Goal: Task Accomplishment & Management: Complete application form

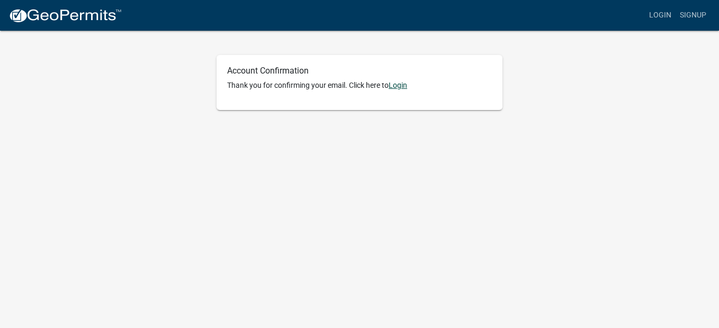
click at [400, 84] on link "Login" at bounding box center [398, 85] width 19 height 8
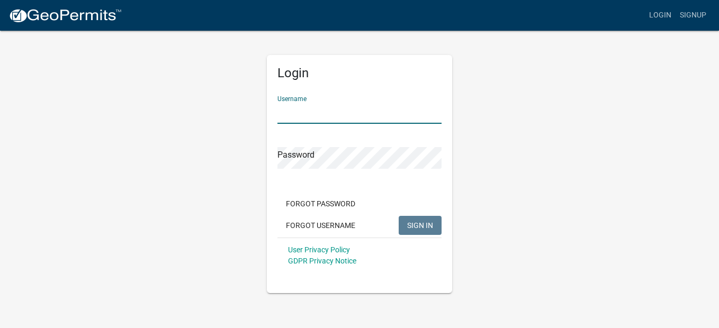
click at [335, 111] on input "Username" at bounding box center [359, 113] width 164 height 22
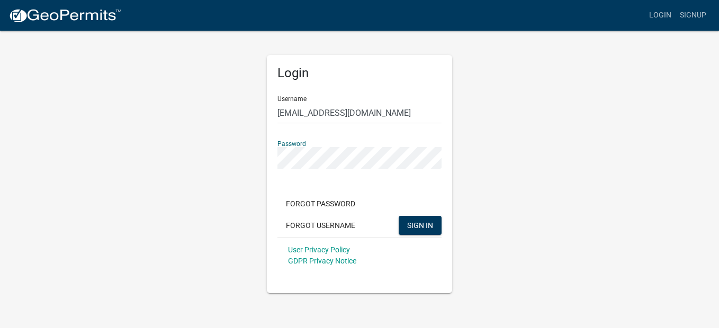
click at [399, 216] on button "SIGN IN" at bounding box center [420, 225] width 43 height 19
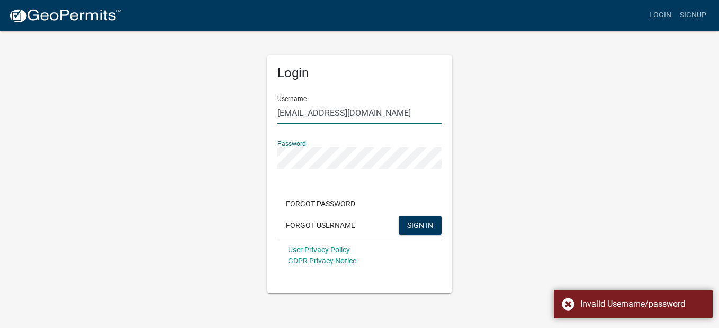
click at [339, 111] on input "[EMAIL_ADDRESS][DOMAIN_NAME]" at bounding box center [359, 113] width 164 height 22
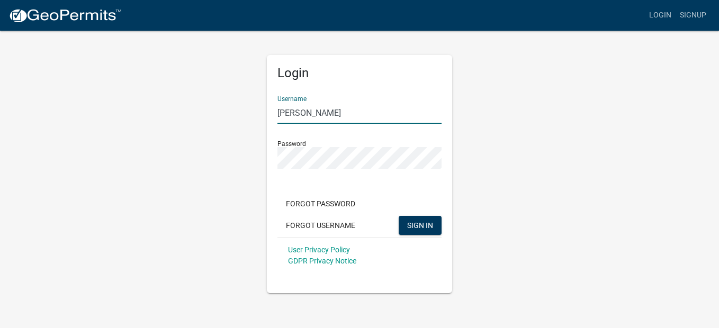
type input "[PERSON_NAME]"
click at [399, 216] on button "SIGN IN" at bounding box center [420, 225] width 43 height 19
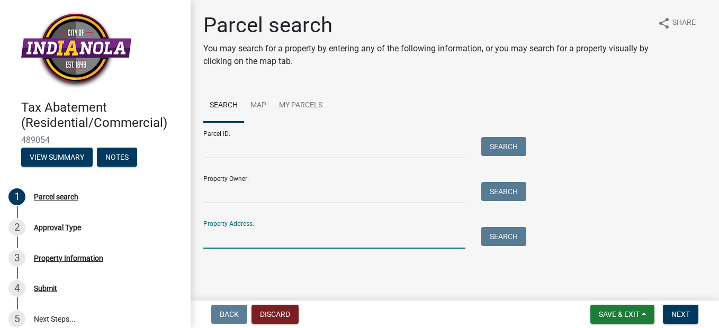
click at [263, 236] on input "Property Address:" at bounding box center [334, 238] width 262 height 22
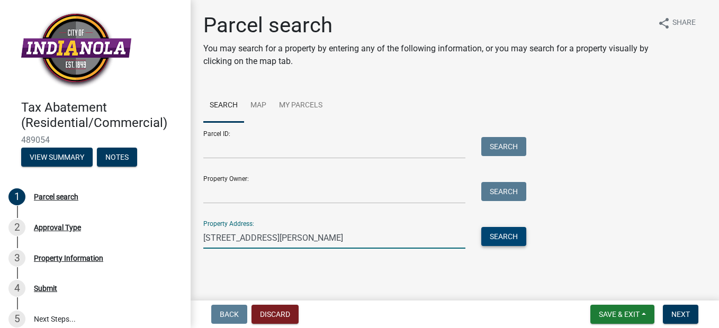
type input "[STREET_ADDRESS][PERSON_NAME]"
click at [500, 233] on button "Search" at bounding box center [503, 236] width 45 height 19
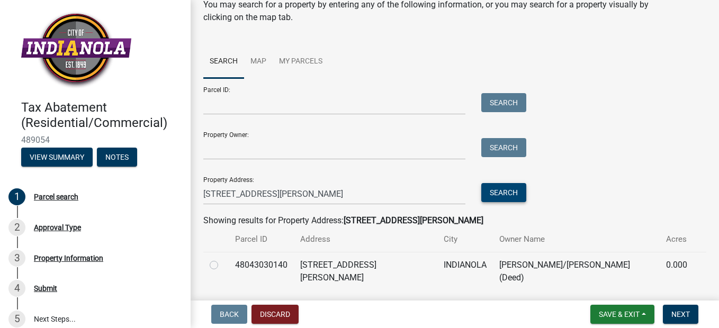
scroll to position [67, 0]
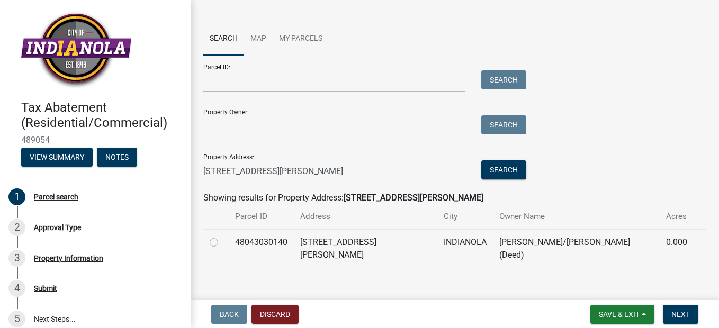
click at [222, 236] on label at bounding box center [222, 236] width 0 height 0
click at [222, 240] on input "radio" at bounding box center [225, 239] width 7 height 7
radio input "true"
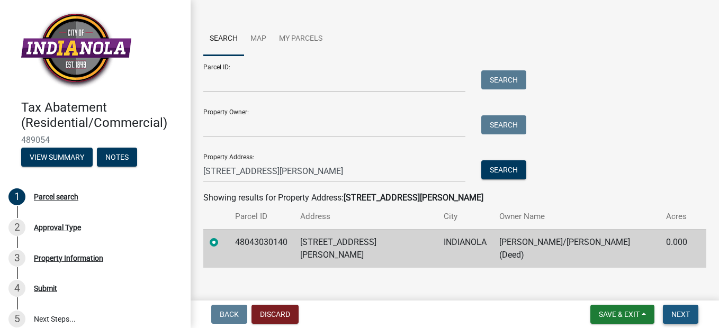
click at [688, 318] on span "Next" at bounding box center [680, 314] width 19 height 8
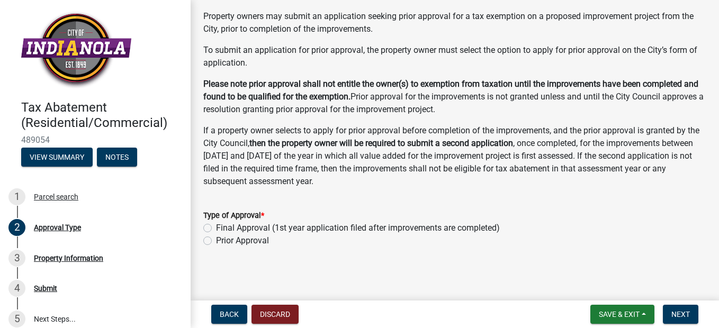
scroll to position [119, 0]
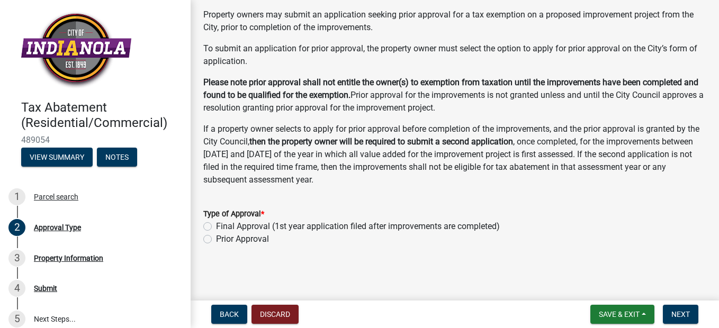
click at [227, 226] on label "Final Approval (1st year application filed after improvements are completed)" at bounding box center [358, 226] width 284 height 13
click at [223, 226] on input "Final Approval (1st year application filed after improvements are completed)" at bounding box center [219, 223] width 7 height 7
radio input "true"
click at [687, 318] on span "Next" at bounding box center [680, 314] width 19 height 8
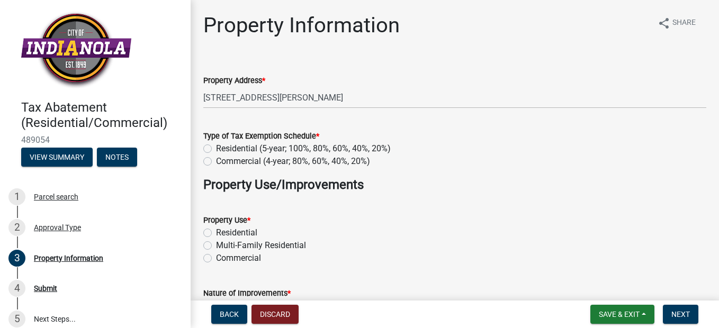
click at [216, 149] on label "Residential (5-year; 100%, 80%, 60%, 40%, 20%)" at bounding box center [303, 148] width 175 height 13
click at [216, 149] on input "Residential (5-year; 100%, 80%, 60%, 40%, 20%)" at bounding box center [219, 145] width 7 height 7
radio input "true"
click at [212, 233] on div "Residential" at bounding box center [454, 233] width 503 height 13
click at [216, 233] on label "Residential" at bounding box center [236, 233] width 41 height 13
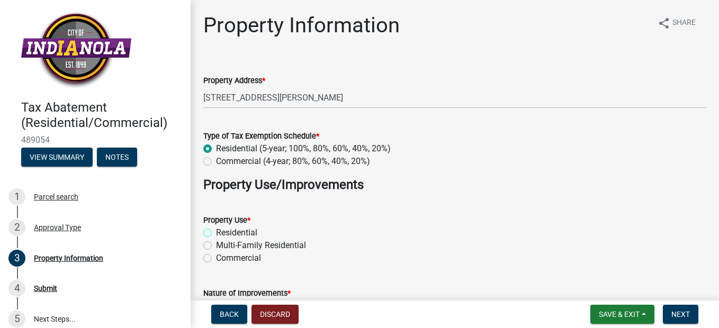
click at [216, 233] on input "Residential" at bounding box center [219, 230] width 7 height 7
radio input "true"
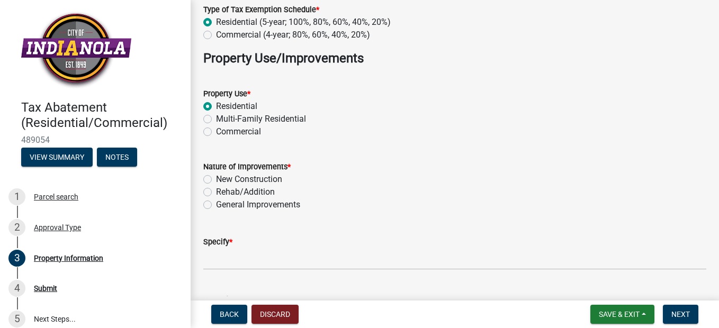
scroll to position [131, 0]
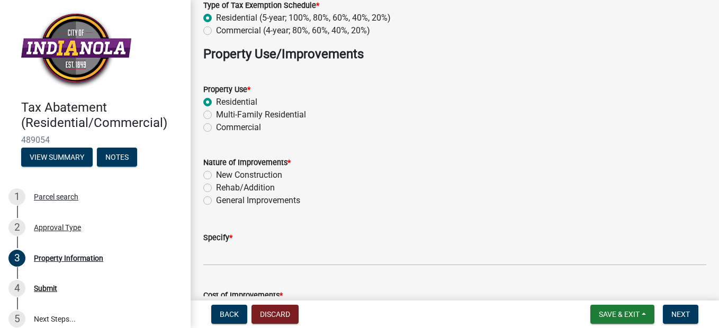
click at [216, 177] on label "New Construction" at bounding box center [249, 175] width 66 height 13
click at [216, 176] on input "New Construction" at bounding box center [219, 172] width 7 height 7
radio input "true"
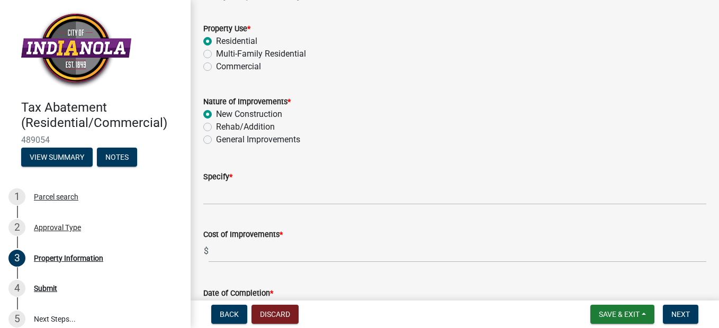
scroll to position [202, 0]
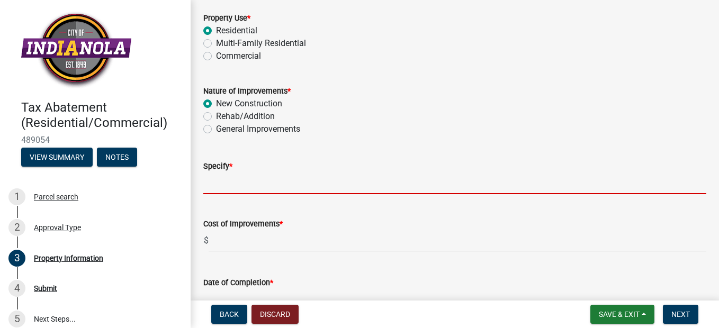
click at [240, 184] on input "Specify *" at bounding box center [454, 184] width 503 height 22
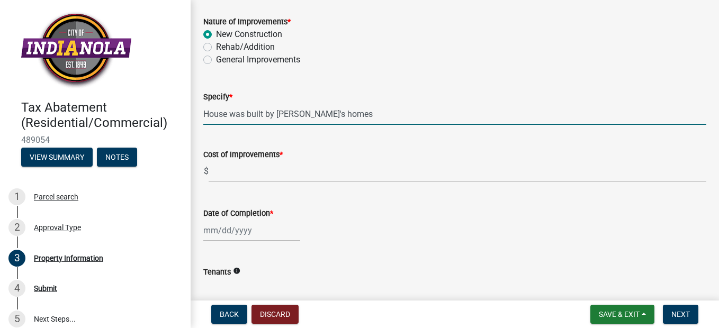
scroll to position [288, 0]
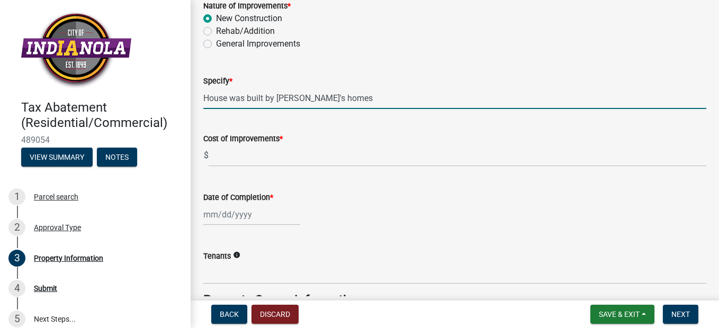
type input "House was built by [PERSON_NAME]'s homes"
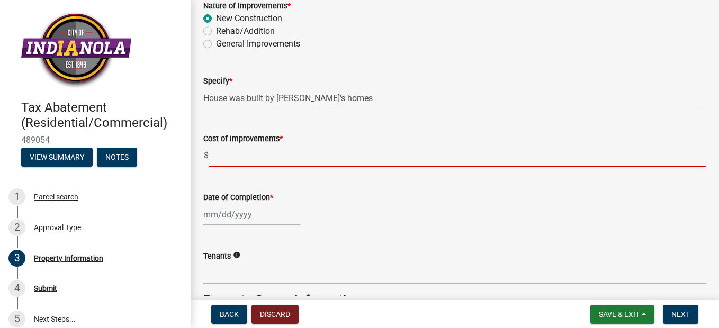
click at [255, 160] on input "text" at bounding box center [458, 156] width 498 height 22
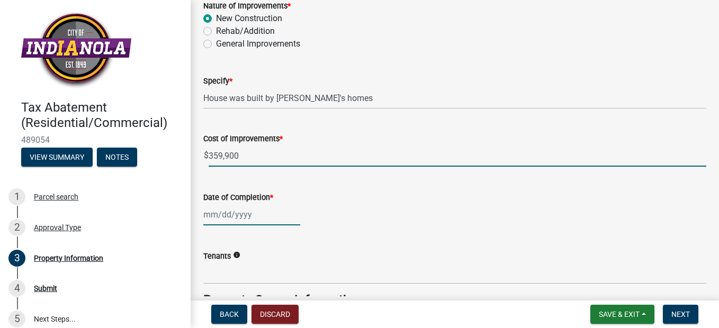
click at [246, 219] on div at bounding box center [251, 215] width 97 height 22
type input "359900"
select select "10"
select select "2025"
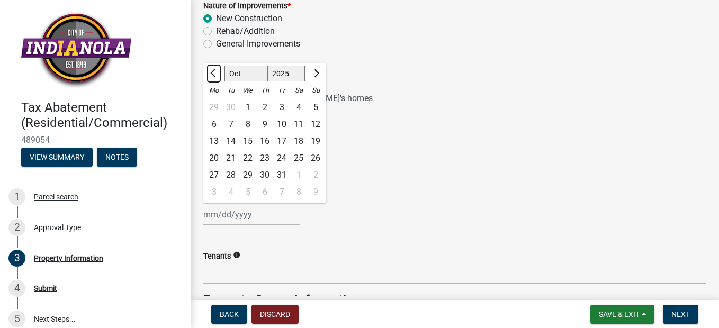
click at [214, 73] on span "Previous month" at bounding box center [214, 73] width 8 height 8
select select "9"
click at [288, 74] on select "1525 1526 1527 1528 1529 1530 1531 1532 1533 1534 1535 1536 1537 1538 1539 1540…" at bounding box center [286, 74] width 38 height 16
select select "2024"
click at [267, 66] on select "1525 1526 1527 1528 1529 1530 1531 1532 1533 1534 1535 1536 1537 1538 1539 1540…" at bounding box center [286, 74] width 38 height 16
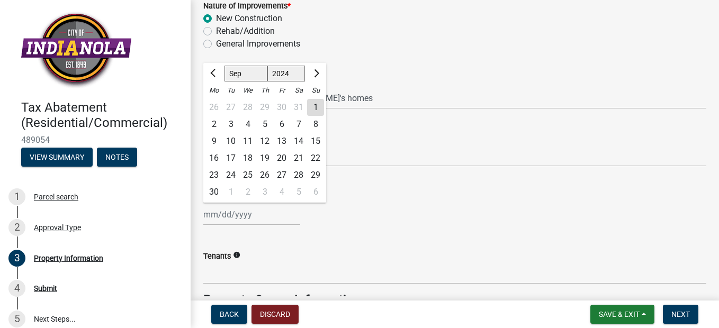
click at [249, 174] on div "25" at bounding box center [247, 175] width 17 height 17
type input "[DATE]"
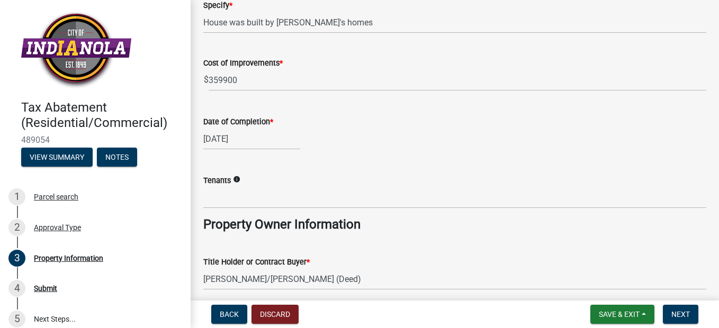
scroll to position [371, 0]
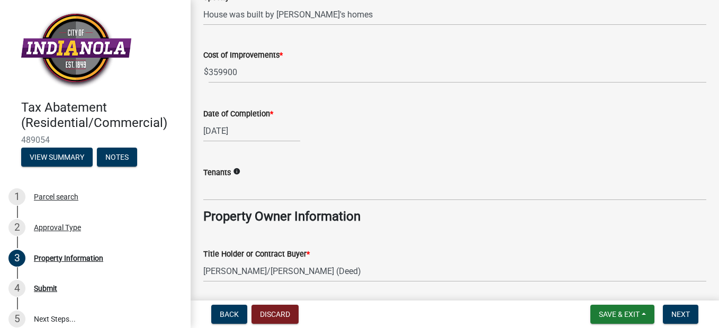
click at [238, 173] on icon "info" at bounding box center [236, 171] width 7 height 7
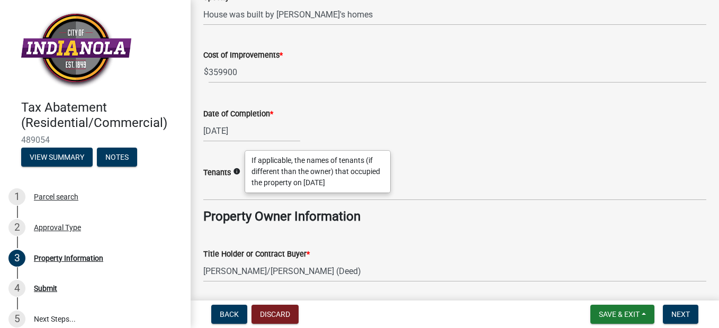
click at [238, 173] on icon "info" at bounding box center [236, 171] width 7 height 7
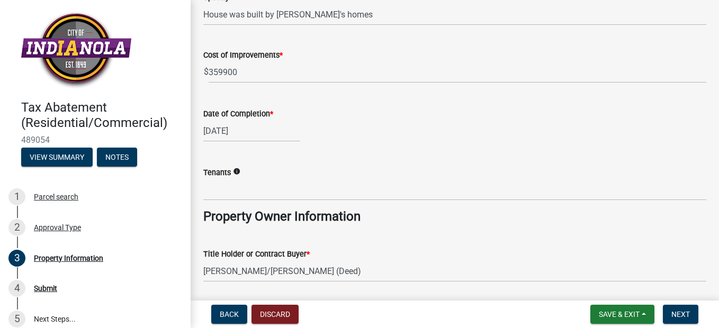
click at [362, 169] on div "Tenants info" at bounding box center [454, 172] width 503 height 13
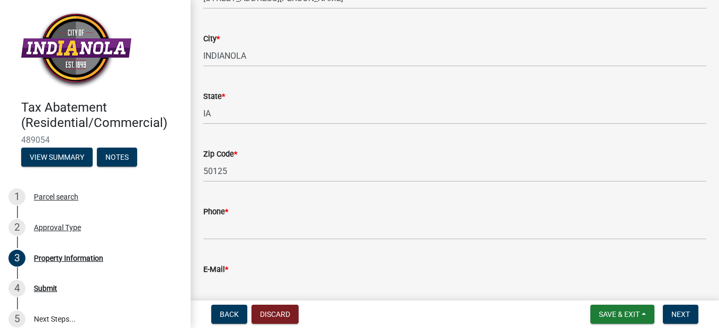
scroll to position [753, 0]
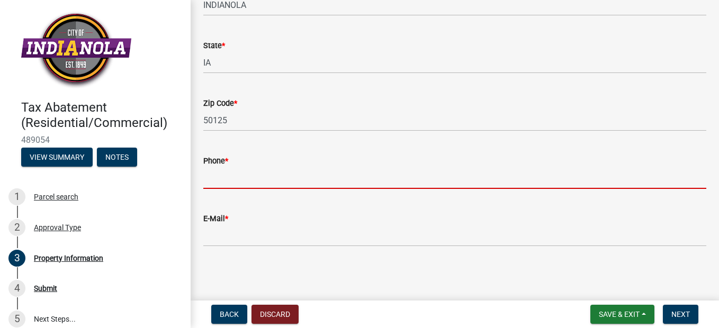
click at [270, 187] on input "Phone *" at bounding box center [454, 178] width 503 height 22
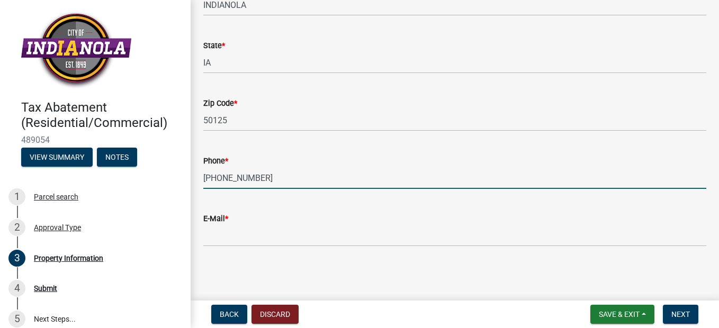
type input "[PHONE_NUMBER]"
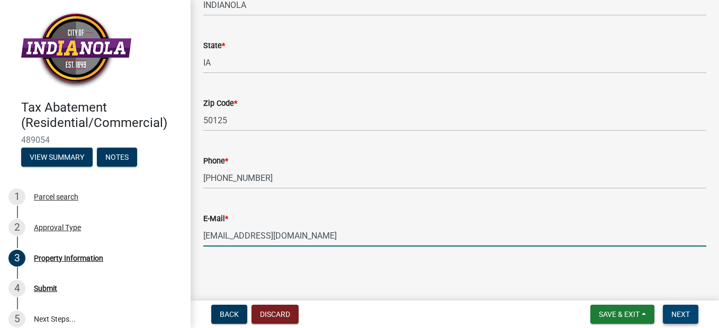
type input "[EMAIL_ADDRESS][DOMAIN_NAME]"
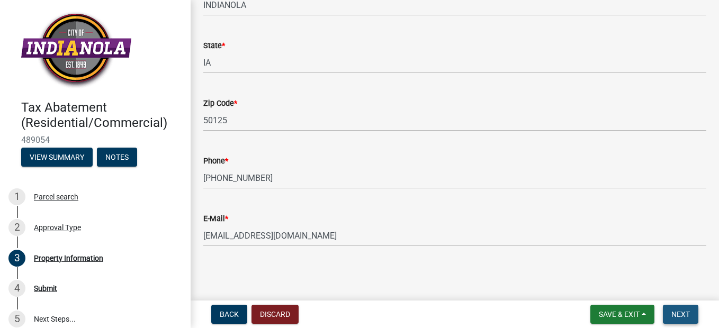
click at [687, 311] on span "Next" at bounding box center [680, 314] width 19 height 8
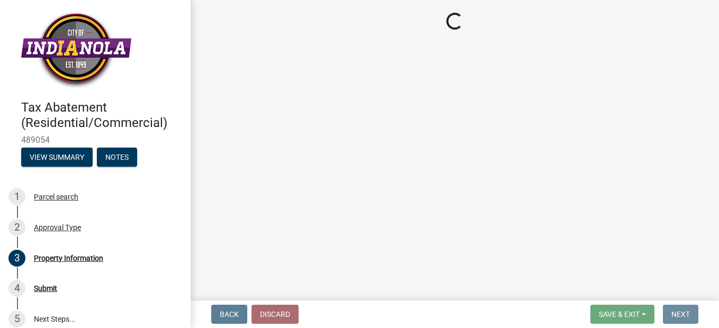
scroll to position [0, 0]
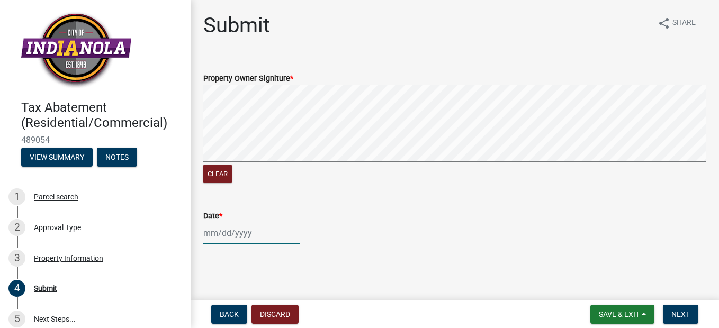
click at [239, 229] on div at bounding box center [251, 233] width 97 height 22
select select "10"
select select "2025"
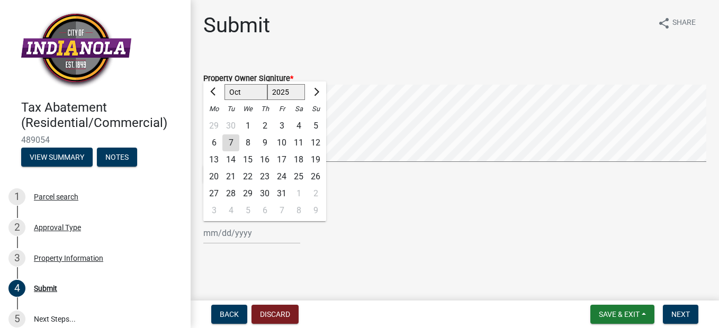
click at [231, 144] on div "7" at bounding box center [230, 142] width 17 height 17
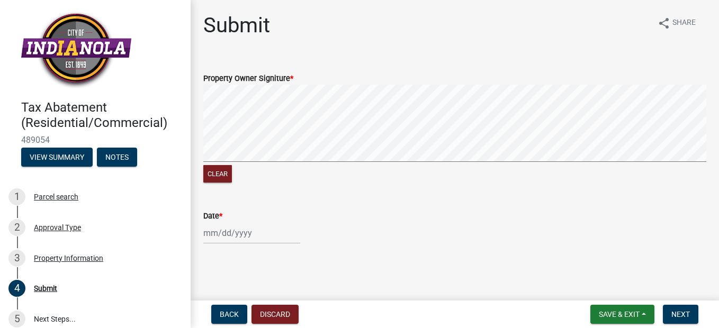
type input "[DATE]"
click at [687, 314] on span "Next" at bounding box center [680, 314] width 19 height 8
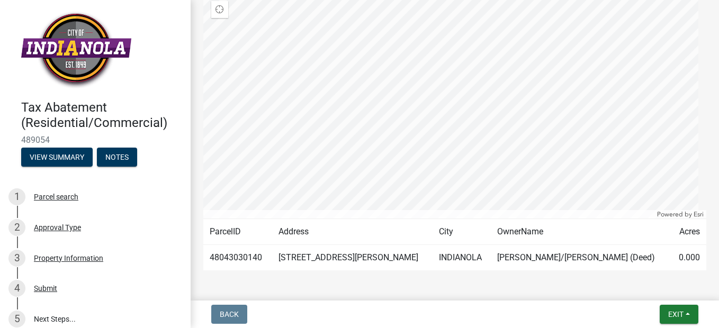
scroll to position [184, 0]
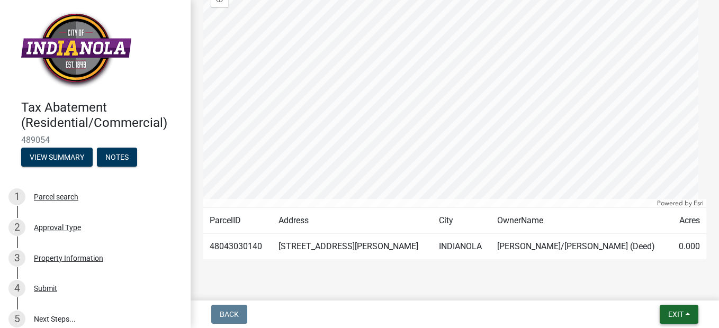
click at [669, 320] on button "Exit" at bounding box center [679, 314] width 39 height 19
click at [643, 286] on button "Save & Exit" at bounding box center [656, 286] width 85 height 25
